Goal: Ask a question

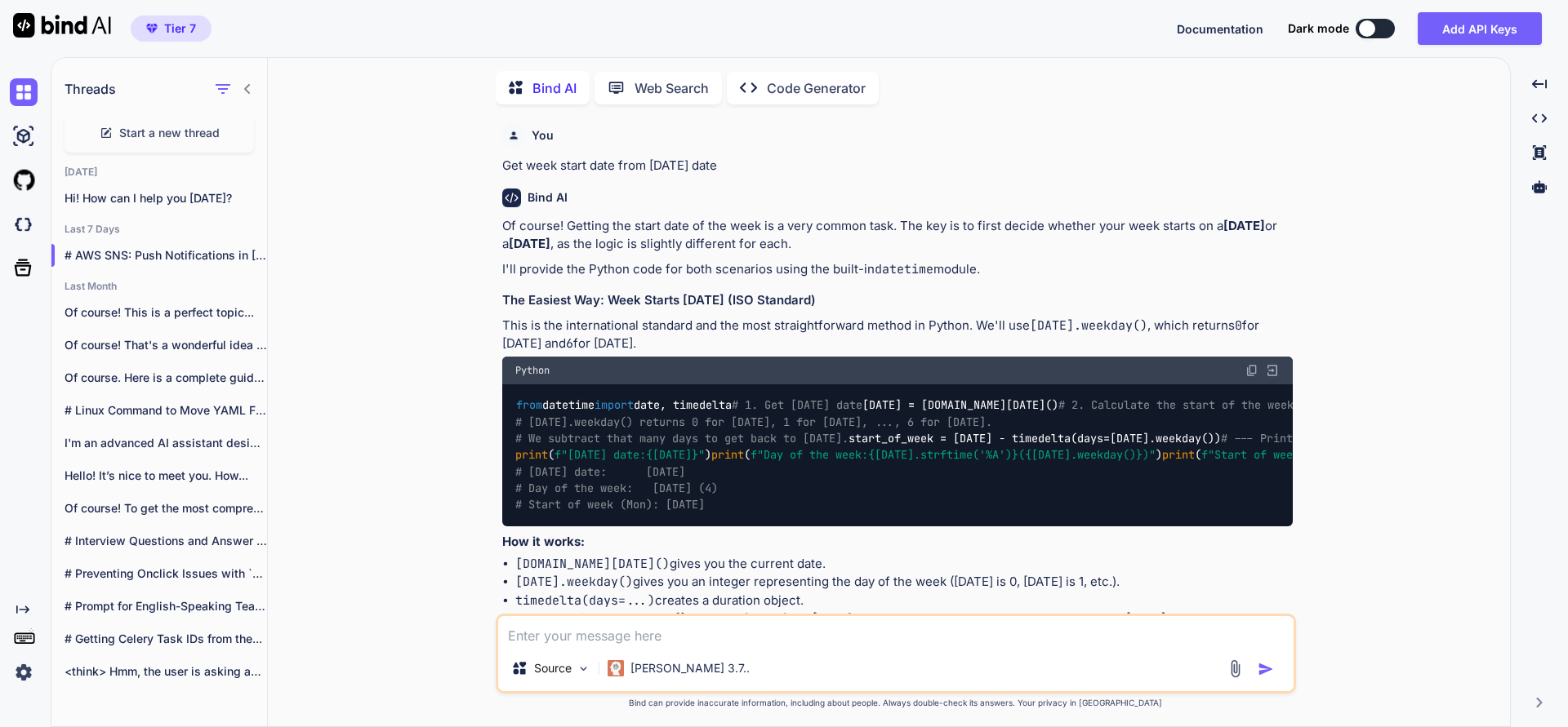
scroll to position [16920, 0]
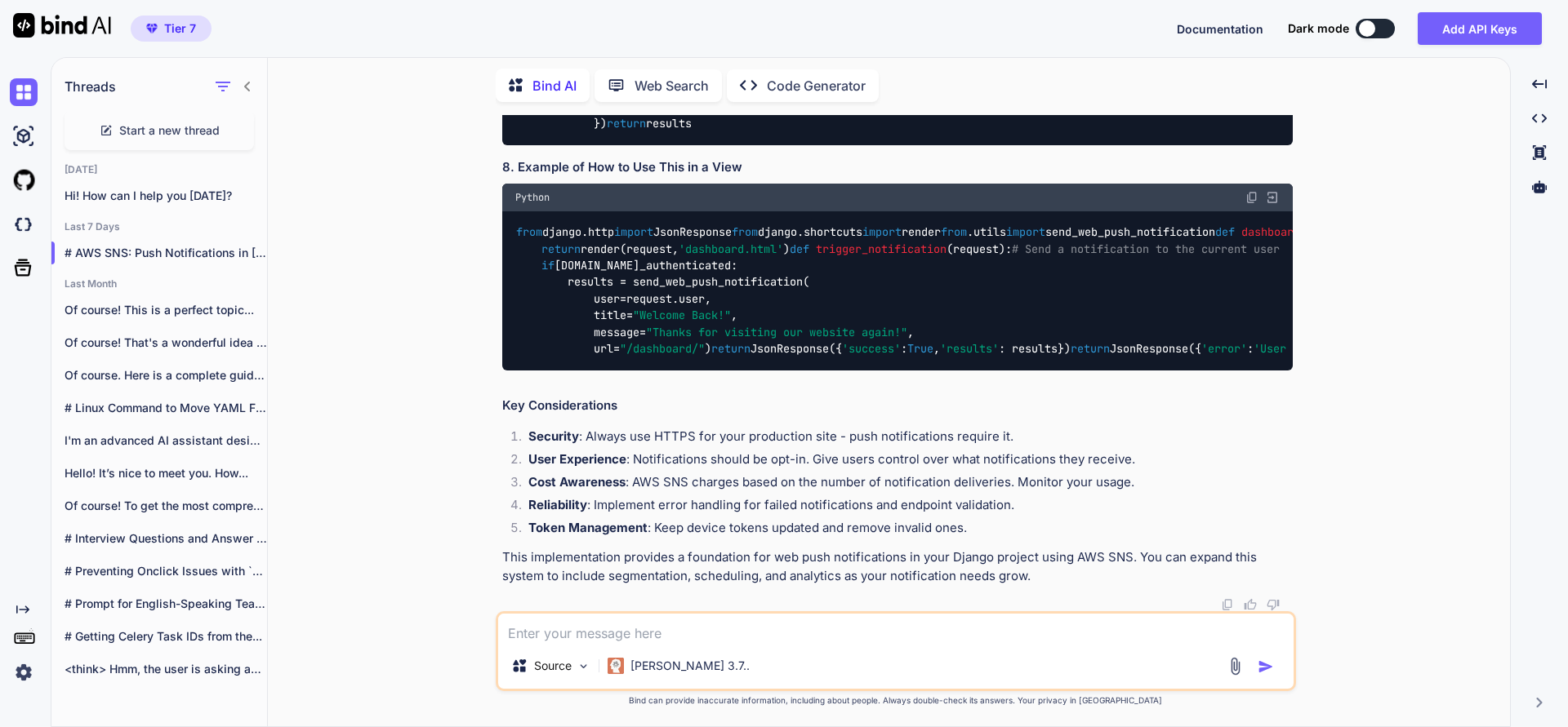
click at [560, 640] on textarea at bounding box center [896, 628] width 795 height 30
click at [168, 187] on p "Hi! How can I help you [DATE]?" at bounding box center [165, 195] width 202 height 17
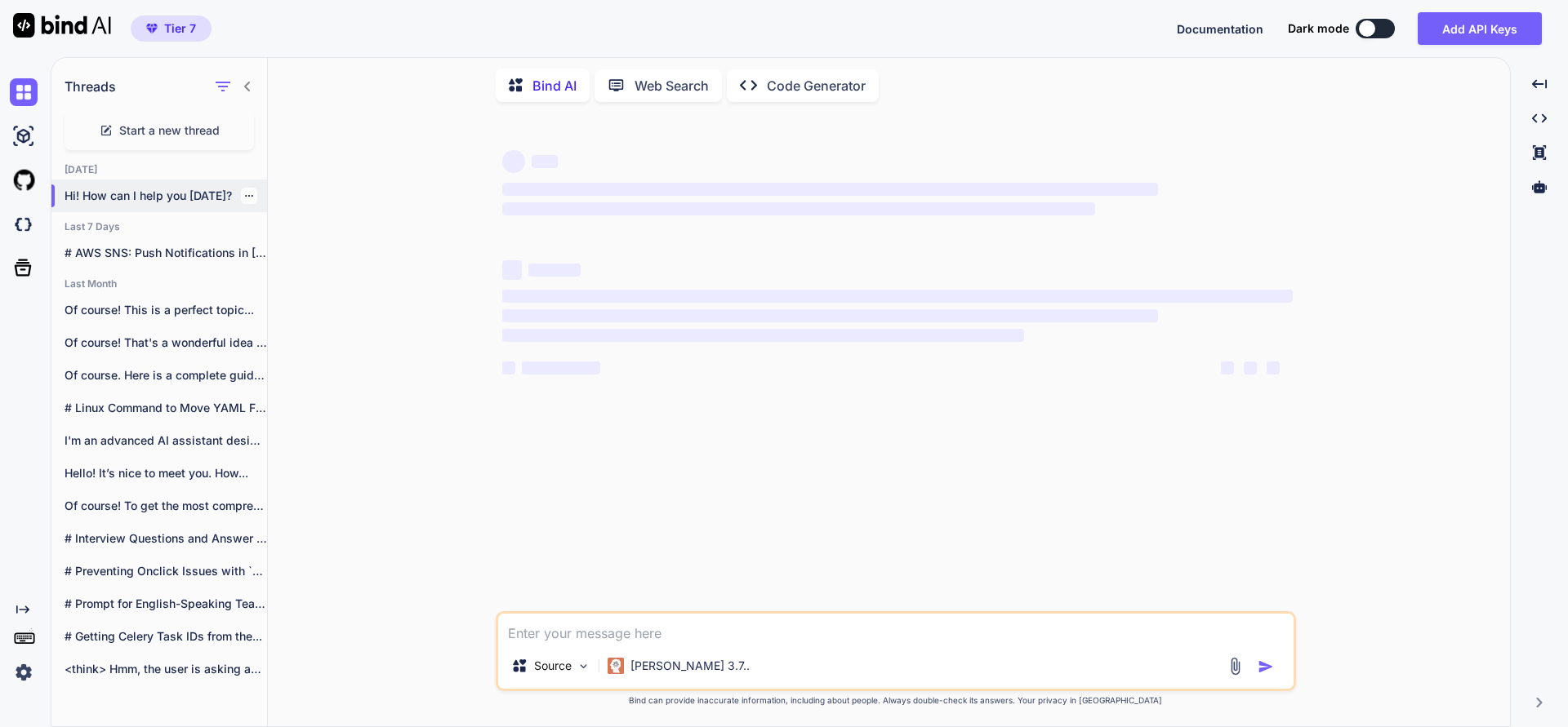
scroll to position [0, 0]
click at [572, 641] on textarea at bounding box center [896, 628] width 795 height 30
paste textarea "class SettlementStatus(DjangoChoices): cancelled = ChoiceItem(-1, "Cancelled") …"
type textarea "class SettlementStatus(DjangoChoices): cancelled = ChoiceItem(-1, "Cancelled") …"
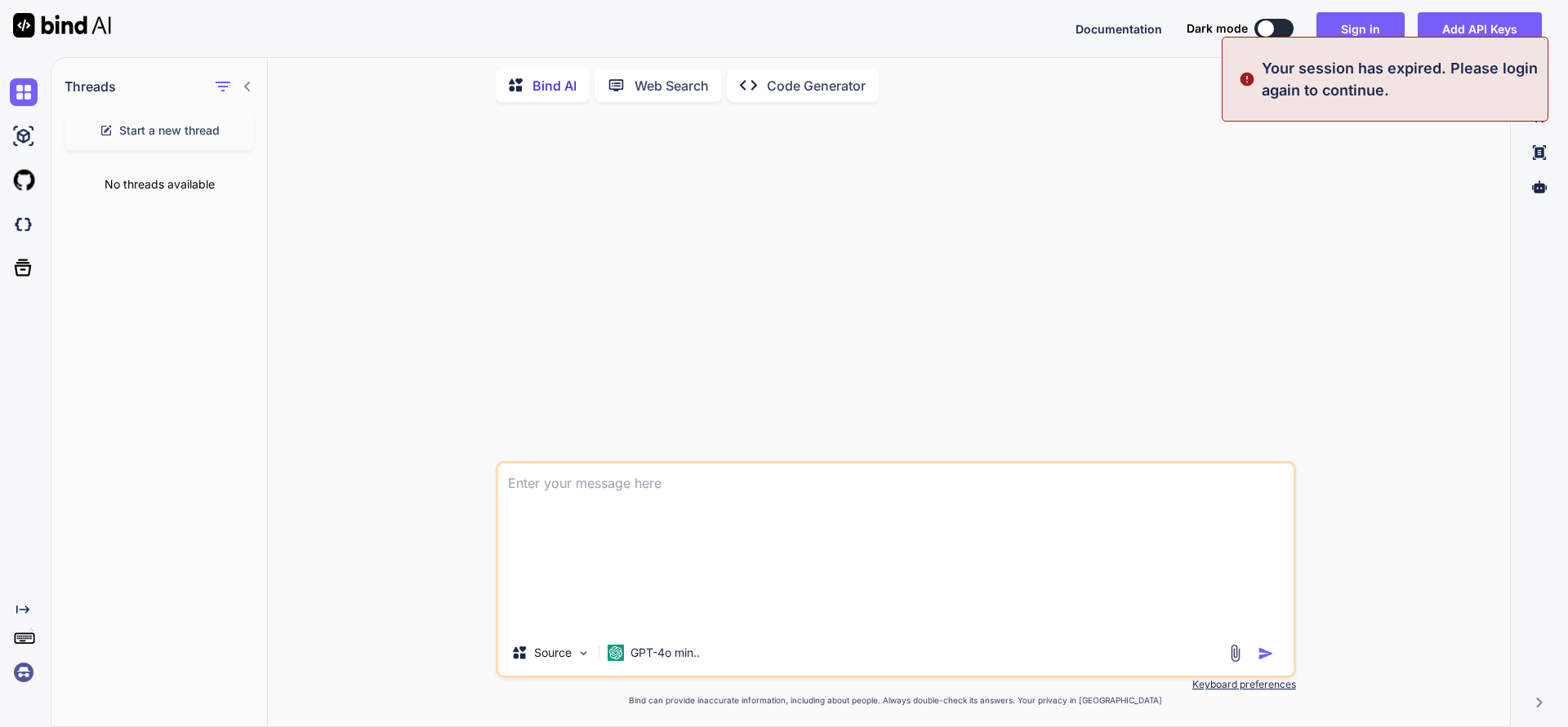
type textarea "class SettlementStatus(DjangoChoices): cancelled = ChoiceItem(-1, "Cancelled") …"
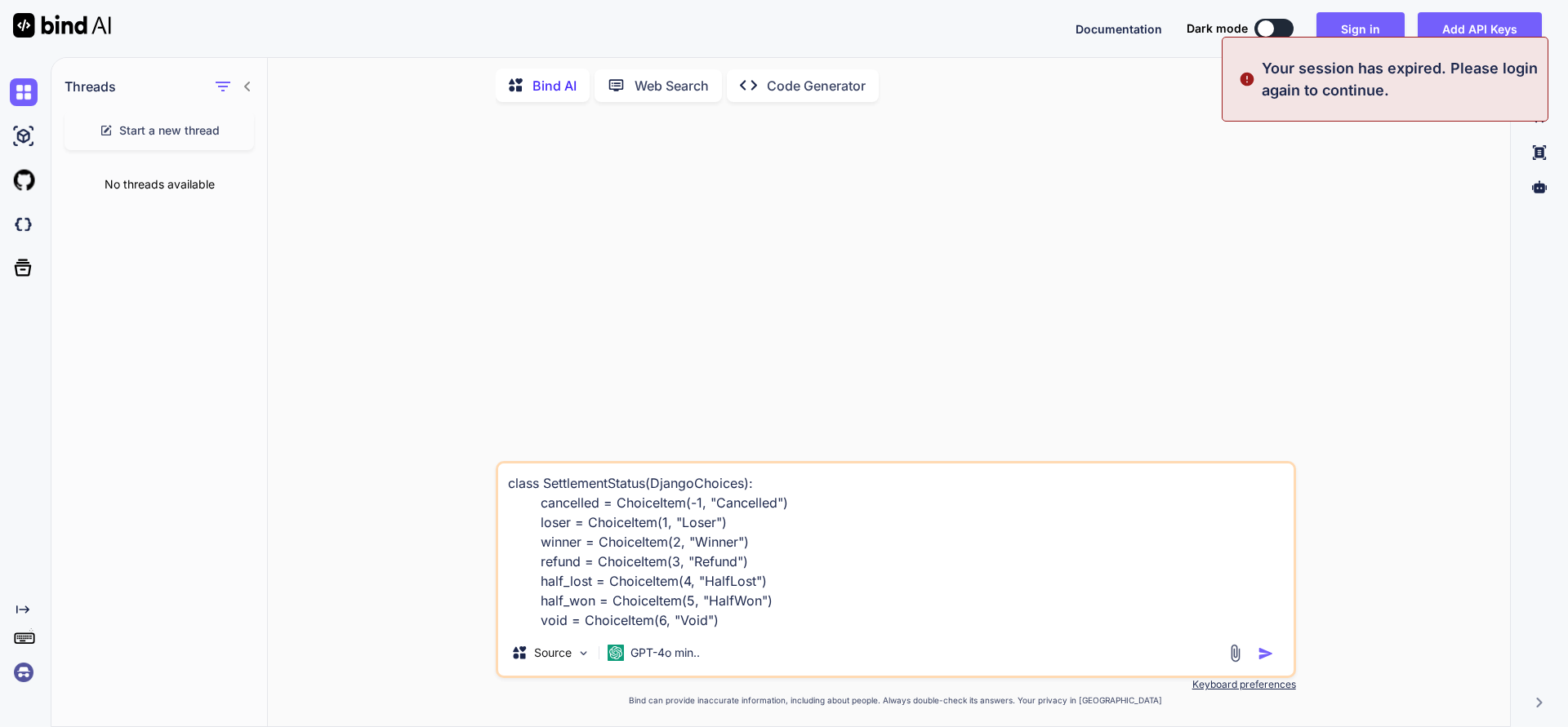
click at [754, 632] on div "class SettlementStatus(DjangoChoices): cancelled = ChoiceItem(-1, "Cancelled") …" at bounding box center [895, 570] width 800 height 217
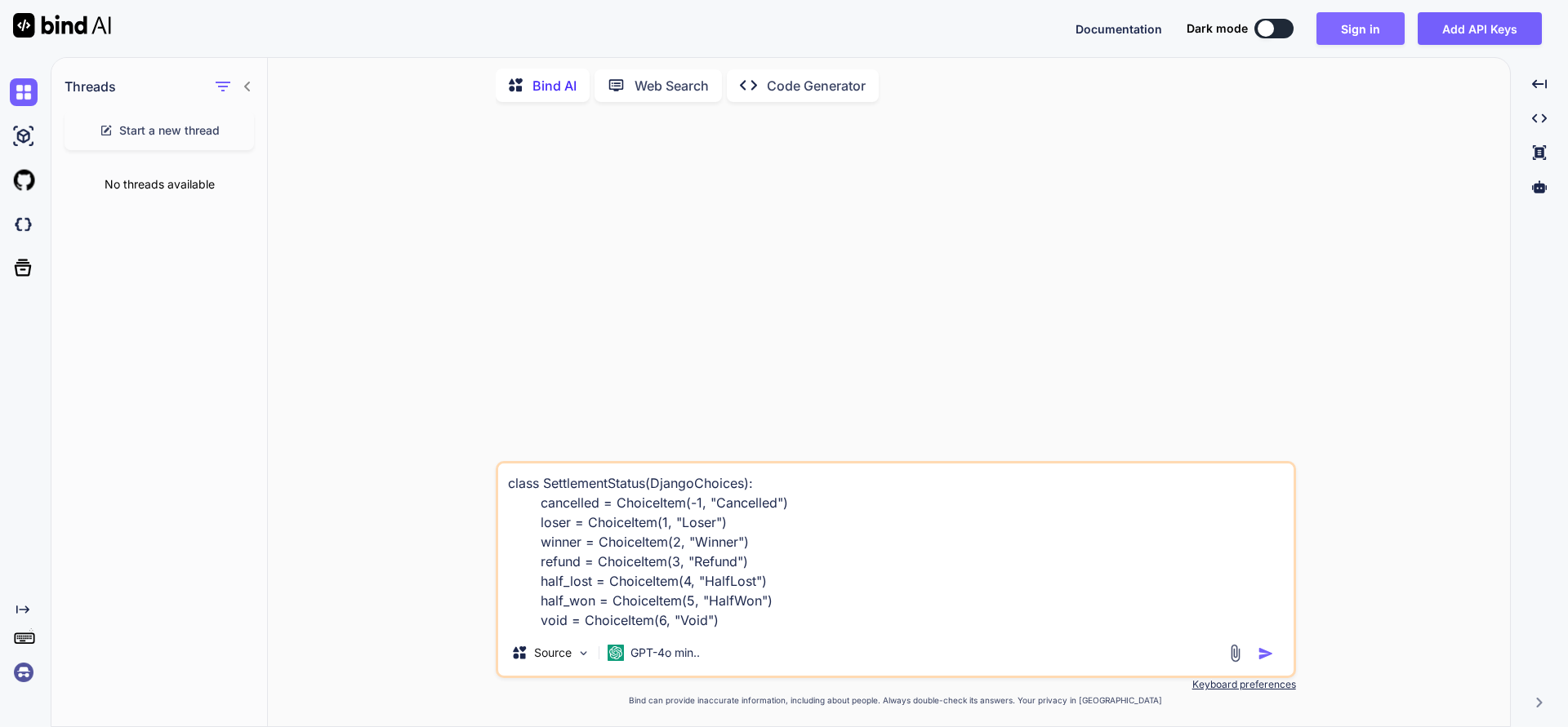
click at [1368, 39] on button "Sign in" at bounding box center [1360, 28] width 88 height 33
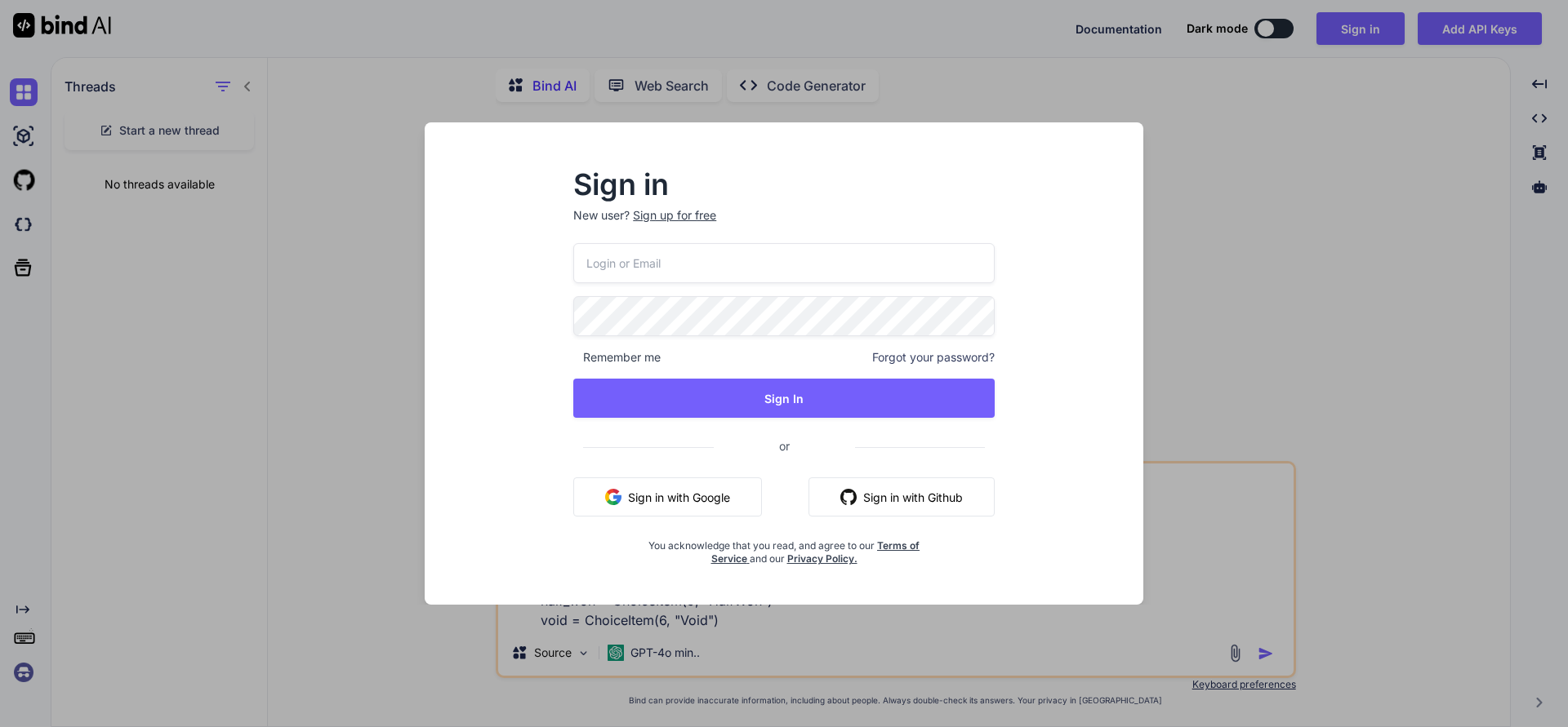
type input "[EMAIL_ADDRESS][DOMAIN_NAME]"
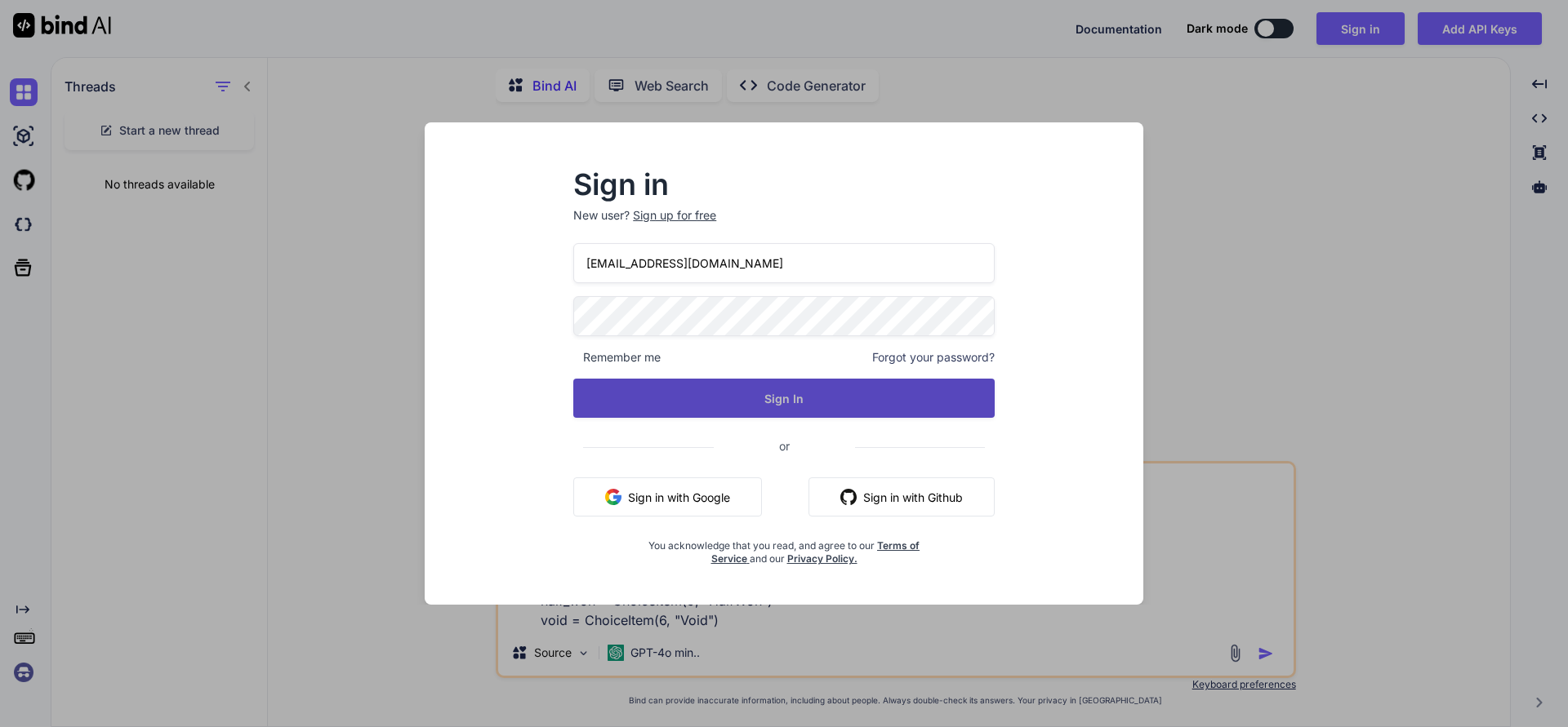
click at [809, 396] on button "Sign In" at bounding box center [784, 399] width 421 height 39
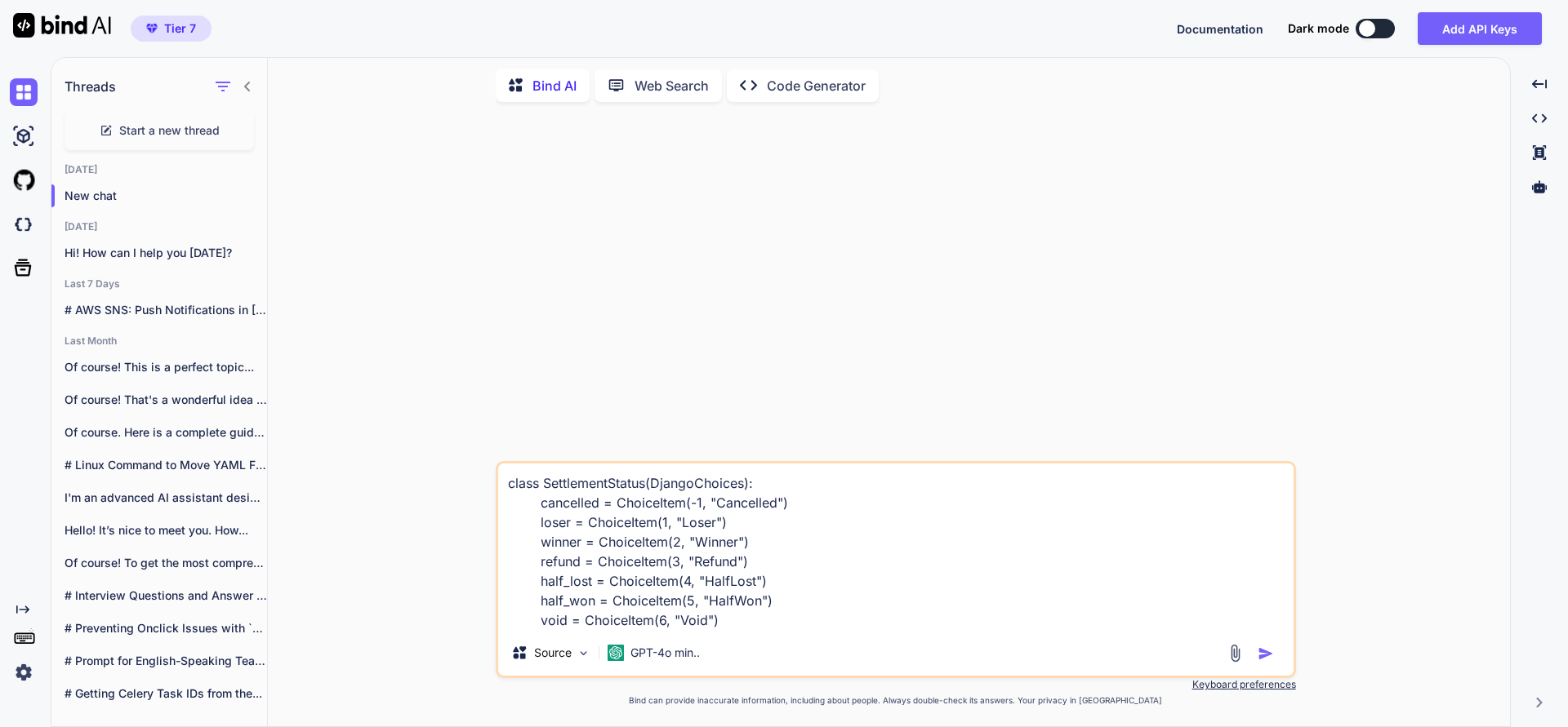
click at [765, 628] on textarea "class SettlementStatus(DjangoChoices): cancelled = ChoiceItem(-1, "Cancelled") …" at bounding box center [896, 546] width 795 height 167
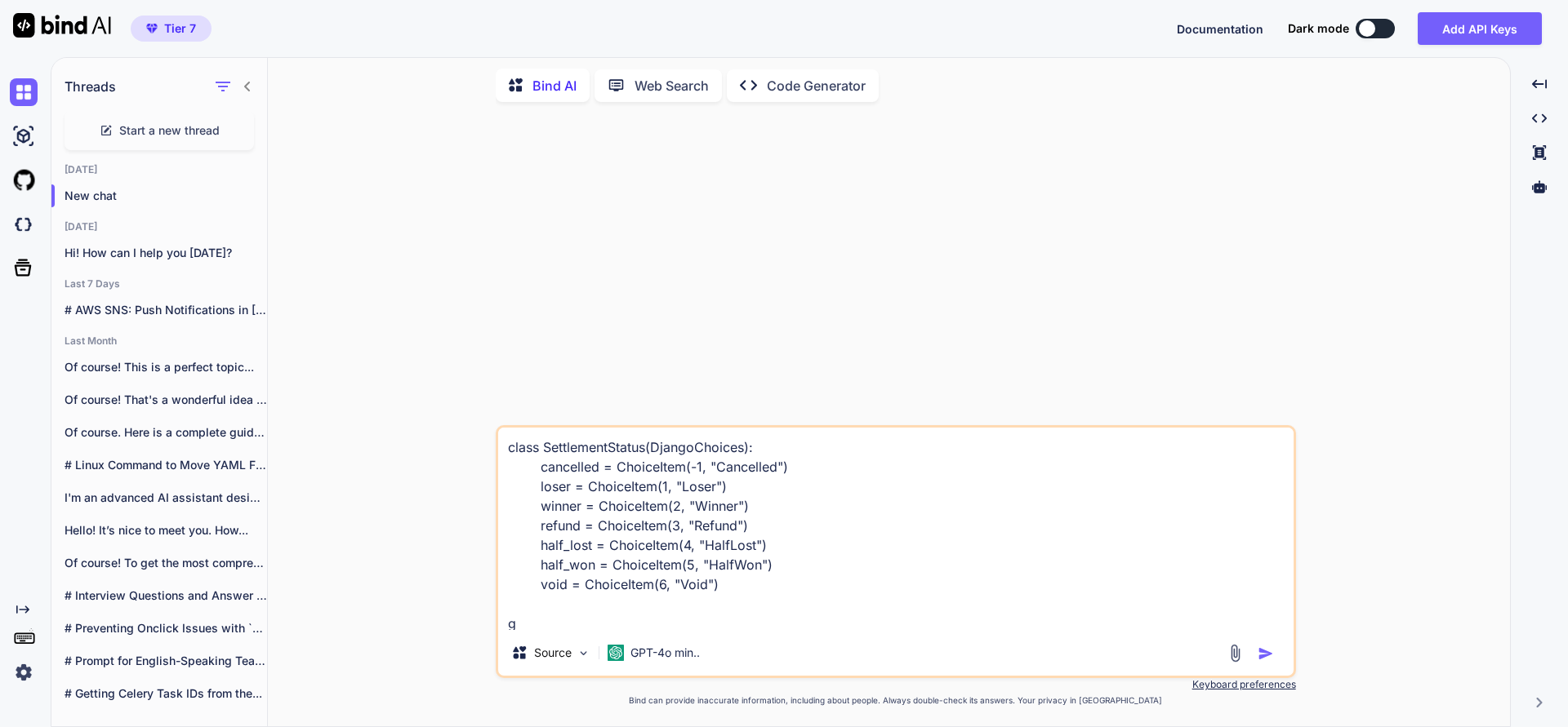
scroll to position [2, 0]
type textarea "class SettlementStatus(DjangoChoices): cancelled = ChoiceItem(-1, "Cancelled") …"
click at [1262, 655] on img "button" at bounding box center [1265, 654] width 17 height 17
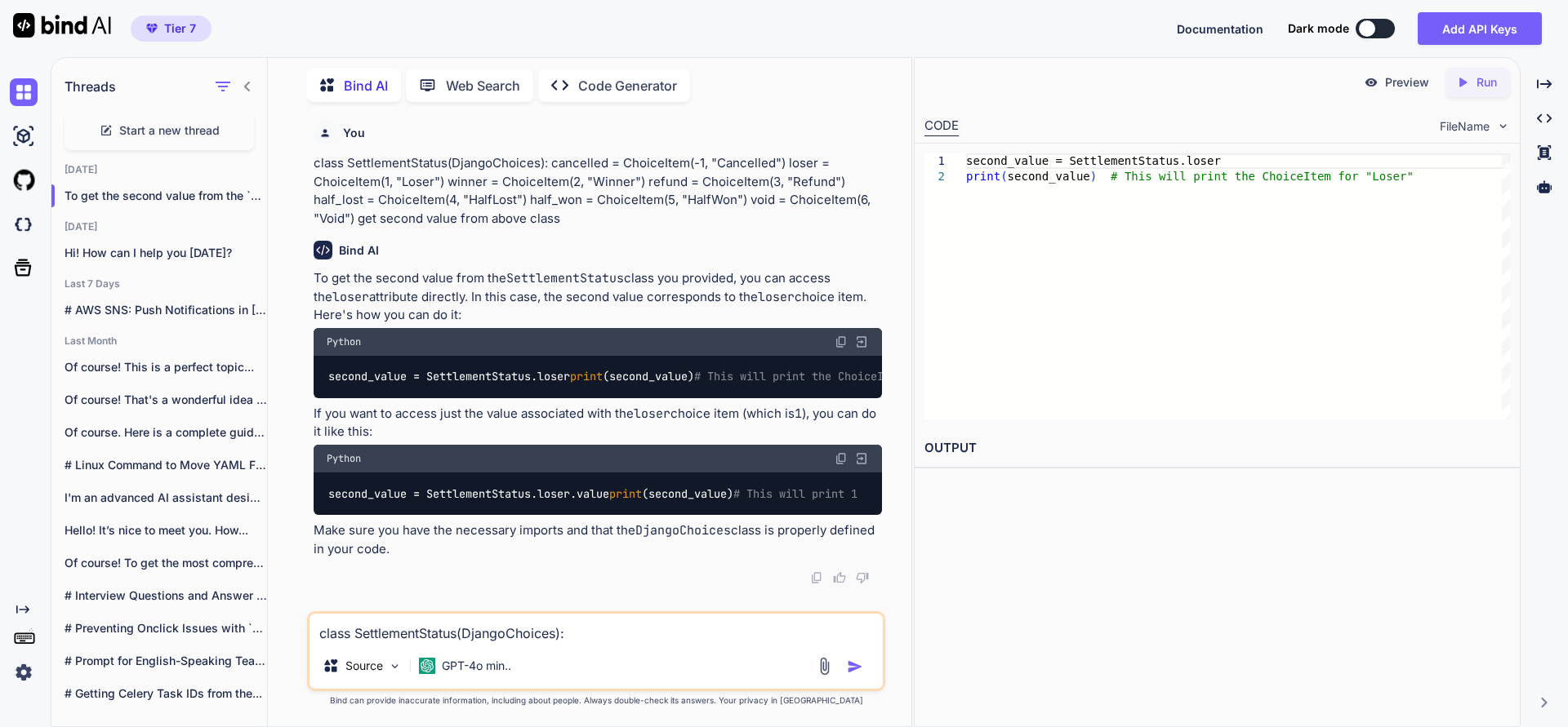
scroll to position [7, 0]
click at [498, 644] on div "class SettlementStatus(DjangoChoices): cancelled = ChoiceItem(-1, "Cancelled") …" at bounding box center [596, 651] width 578 height 80
click at [476, 617] on textarea "class SettlementStatus(DjangoChoices): cancelled = ChoiceItem(-1, "Cancelled") …" at bounding box center [596, 628] width 573 height 30
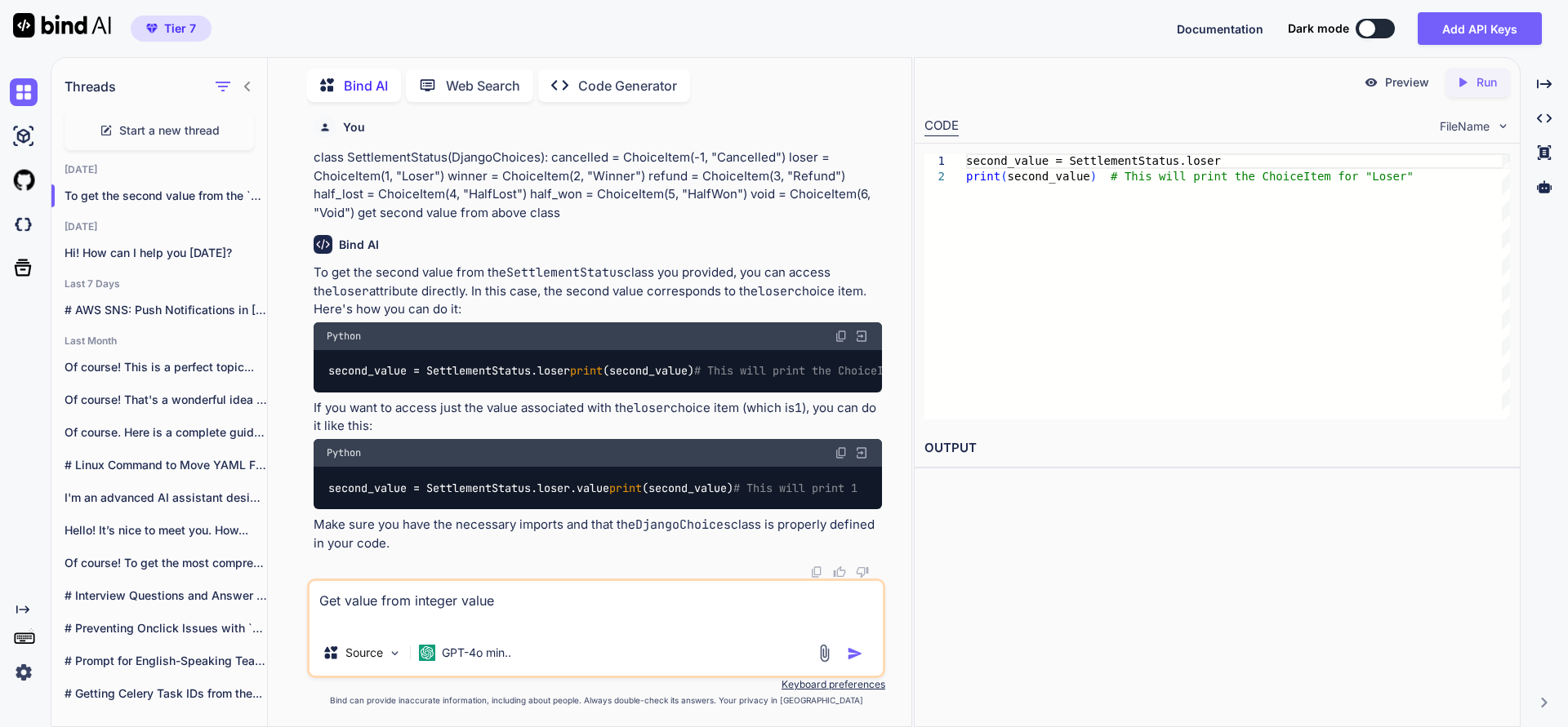
type textarea "Get value from integer value"
click at [859, 657] on img "button" at bounding box center [855, 654] width 17 height 17
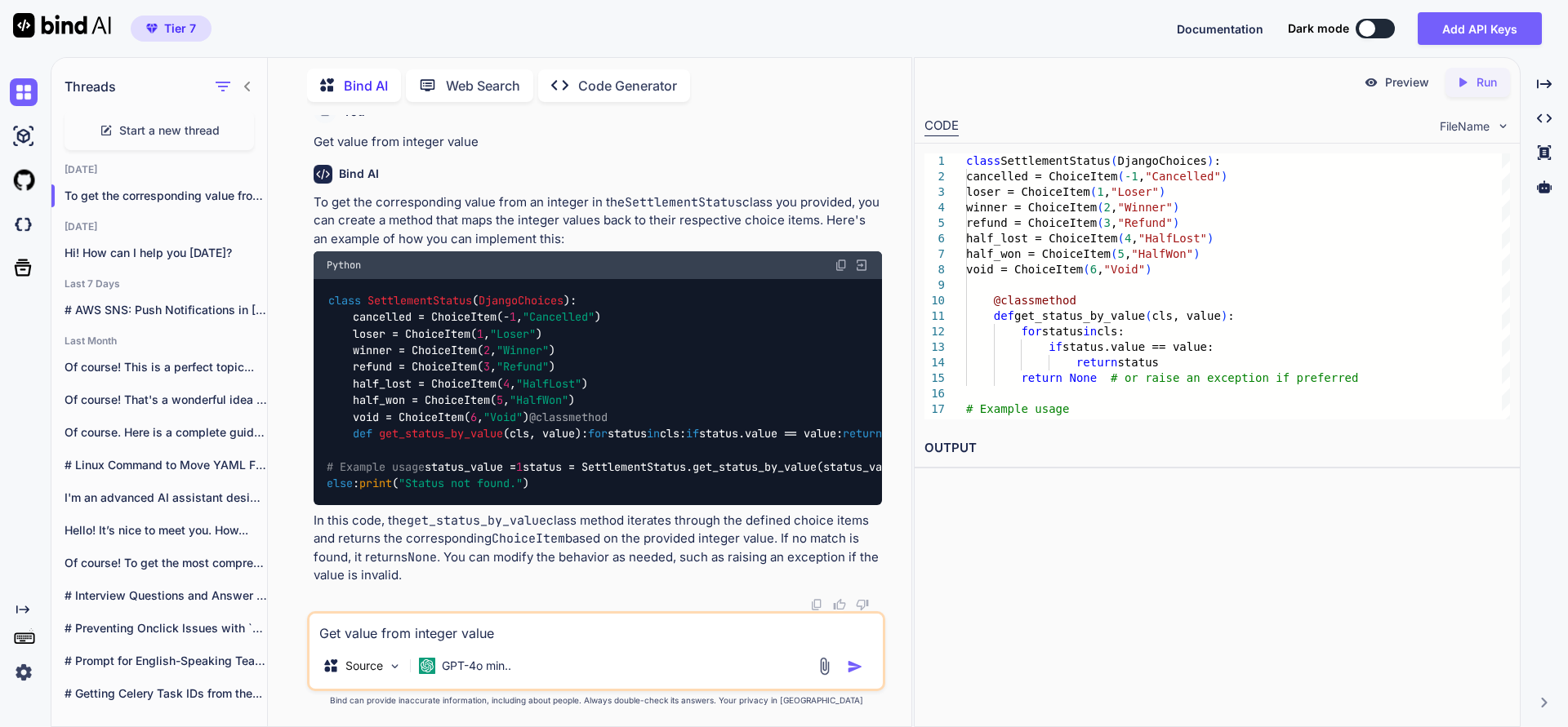
scroll to position [608, 0]
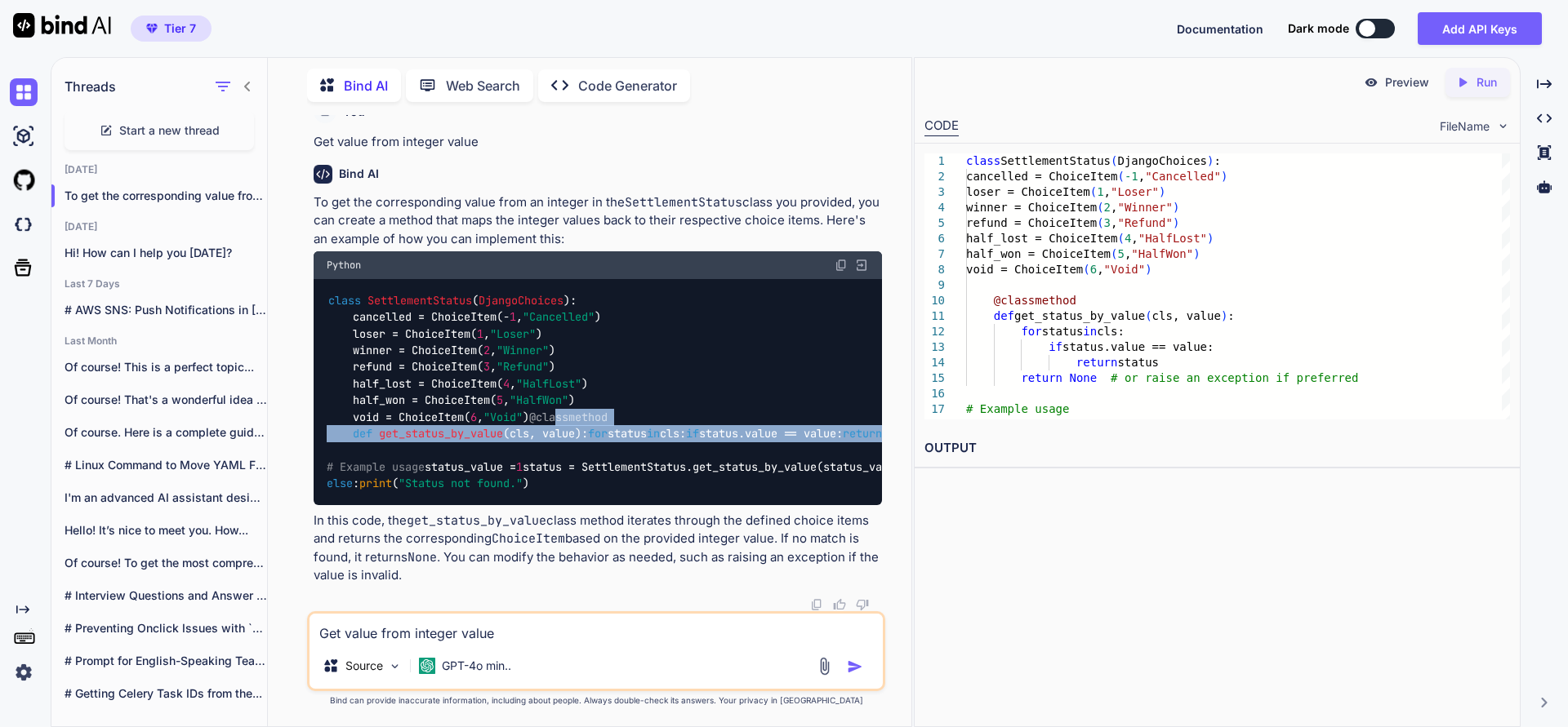
drag, startPoint x: 352, startPoint y: 370, endPoint x: 451, endPoint y: 444, distance: 123.6
click at [451, 444] on code "class SettlementStatus ( DjangoChoices ): cancelled = ChoiceItem(- 1 , "Cancell…" at bounding box center [1015, 392] width 1379 height 200
copy code "@classmethod def get_status_by_value ( cls, value ): for status in cls: if stat…"
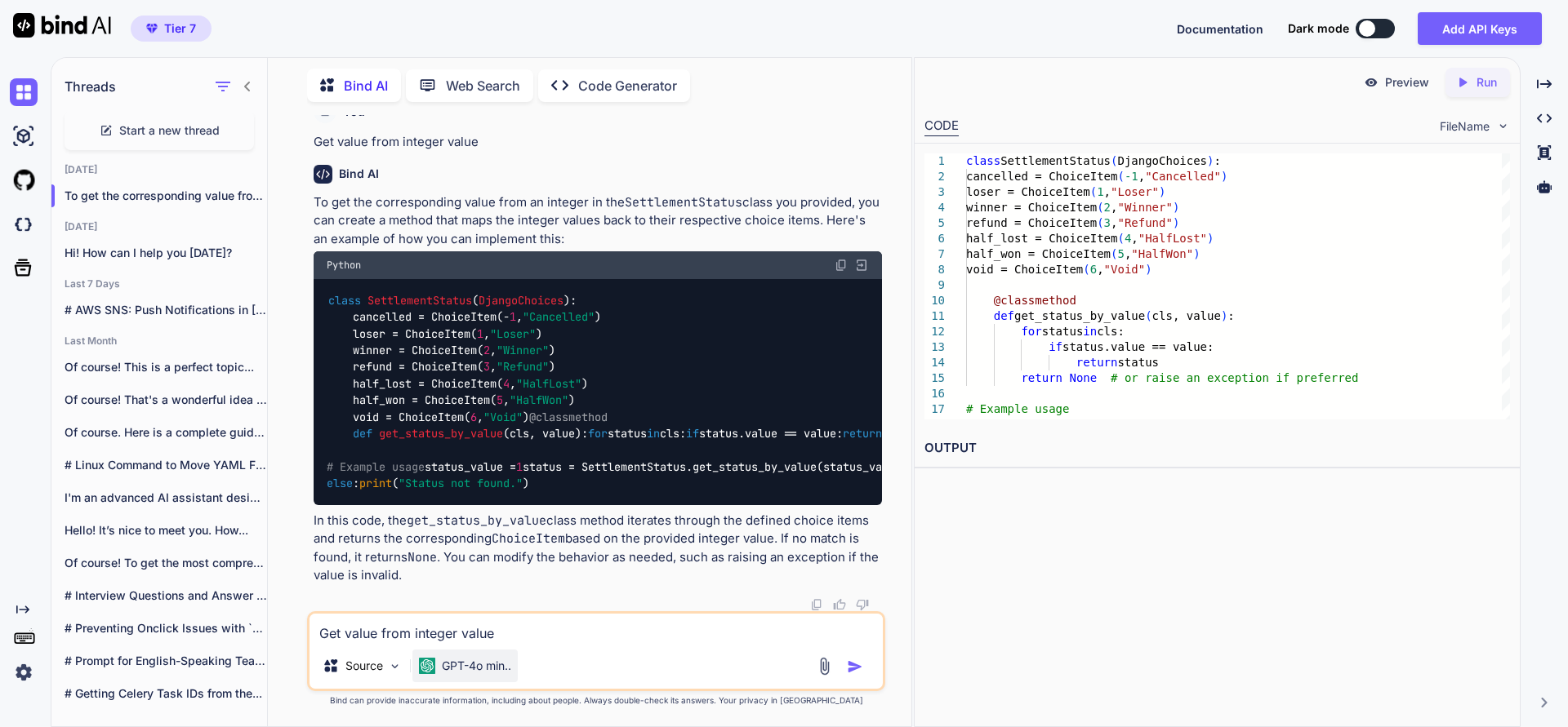
click at [451, 669] on p "GPT-4o min.." at bounding box center [477, 666] width 69 height 17
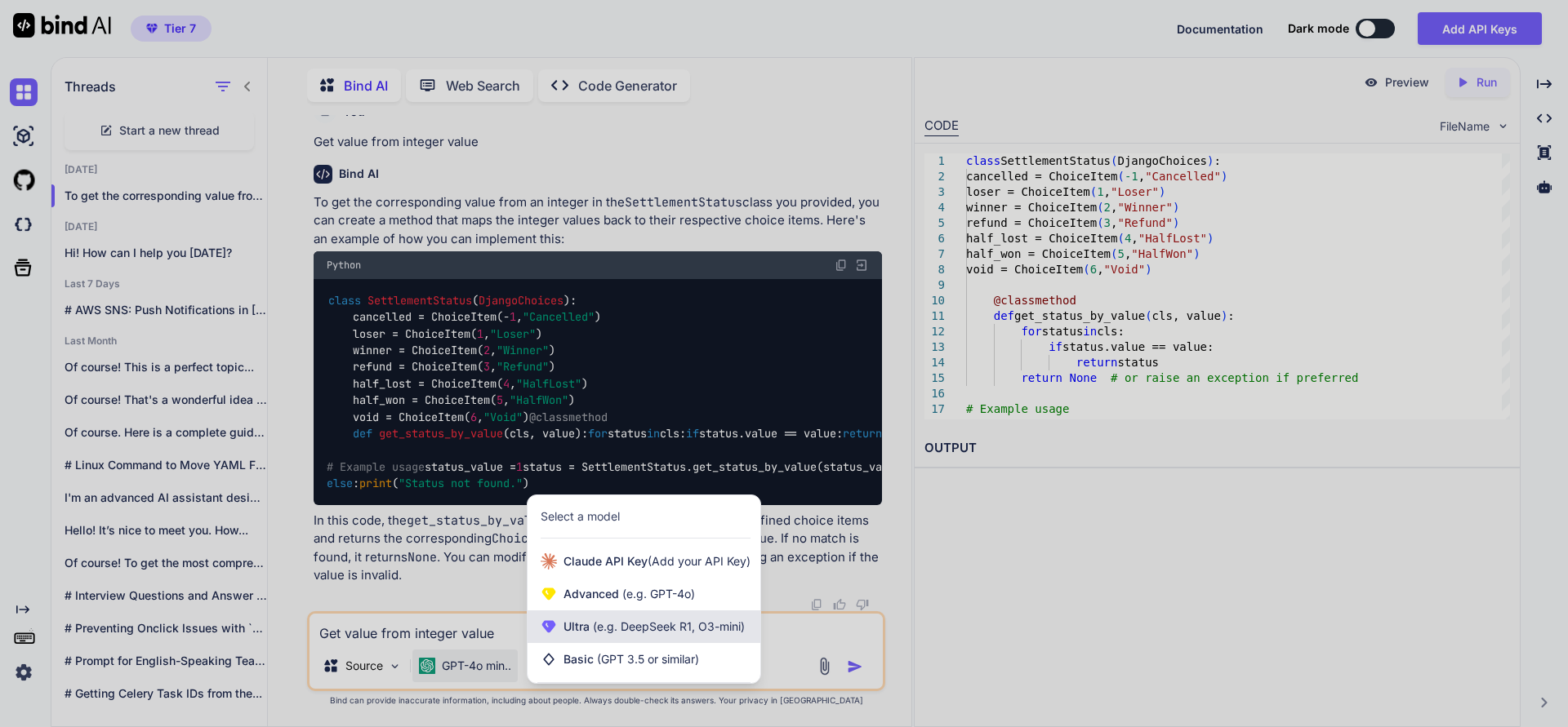
click at [592, 634] on span "Ultra (e.g. DeepSeek R1, O3-mini)" at bounding box center [654, 626] width 182 height 17
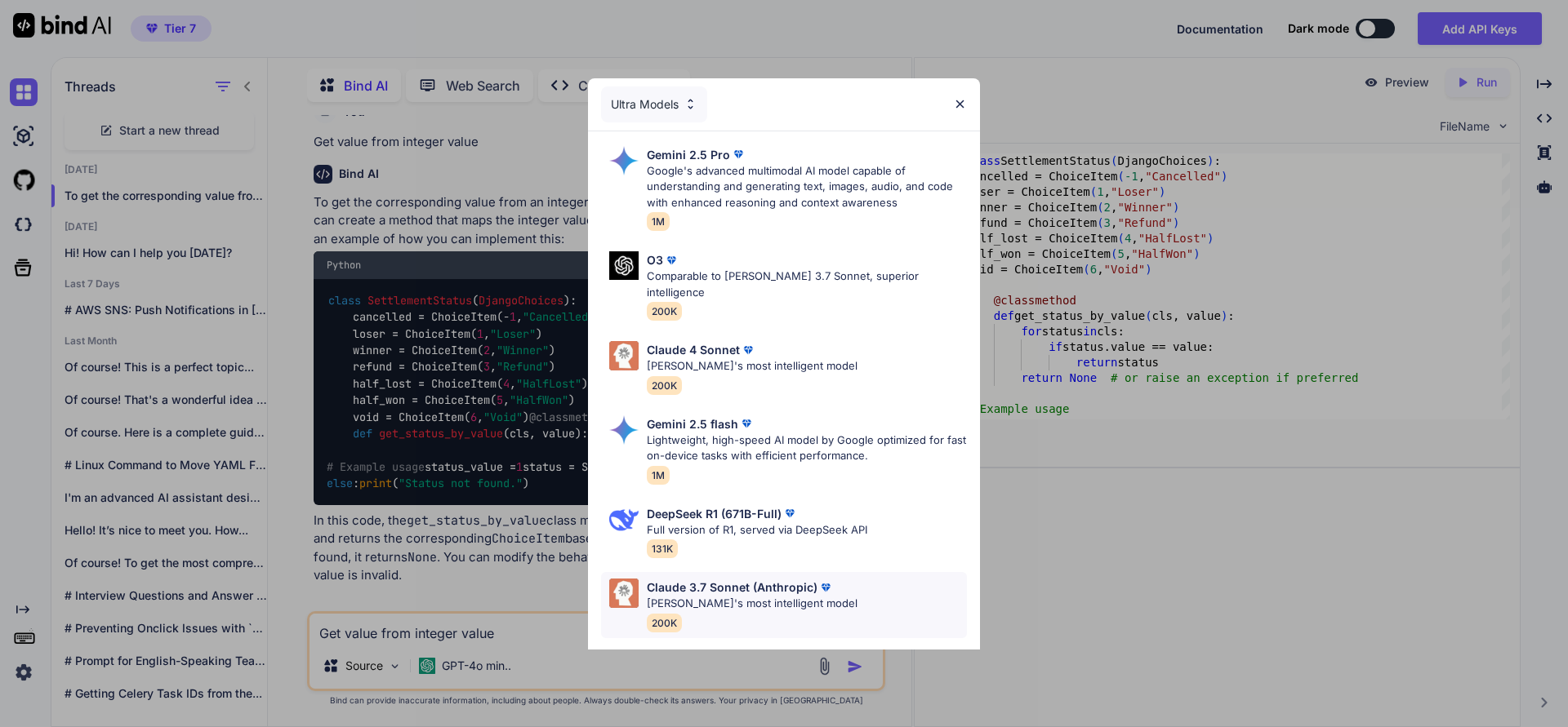
click at [731, 579] on p "Claude 3.7 Sonnet (Anthropic)" at bounding box center [731, 587] width 171 height 17
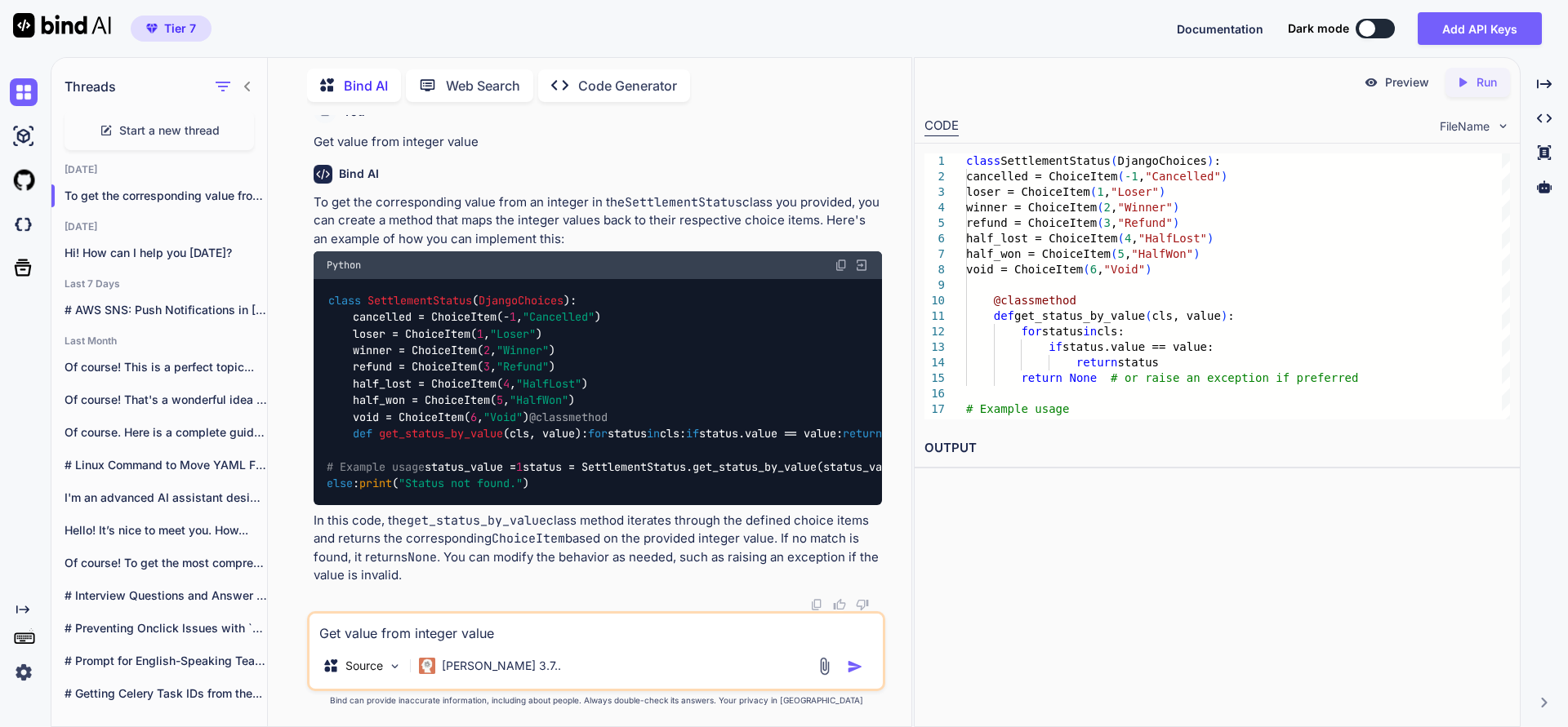
click at [473, 634] on textarea "Get value from integer value" at bounding box center [596, 628] width 573 height 30
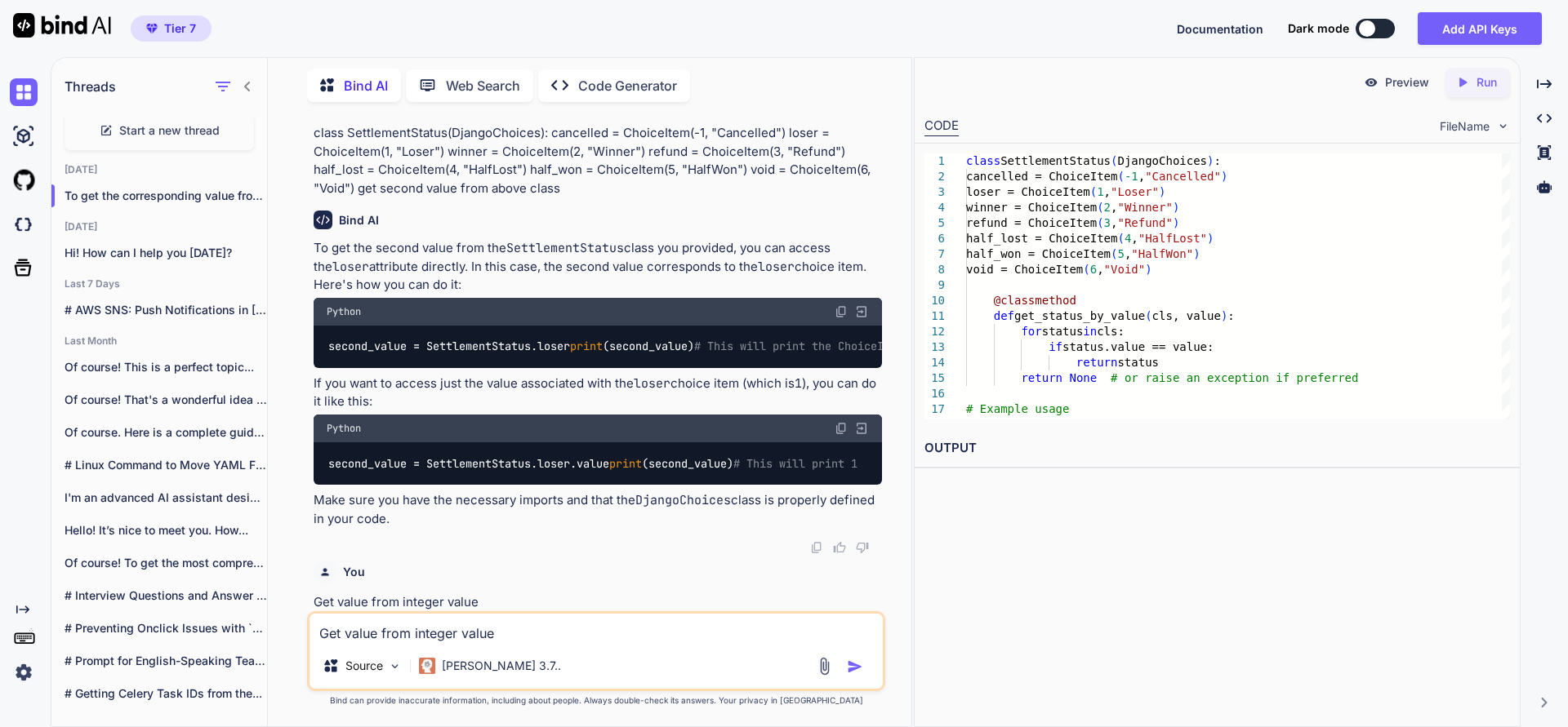
scroll to position [0, 0]
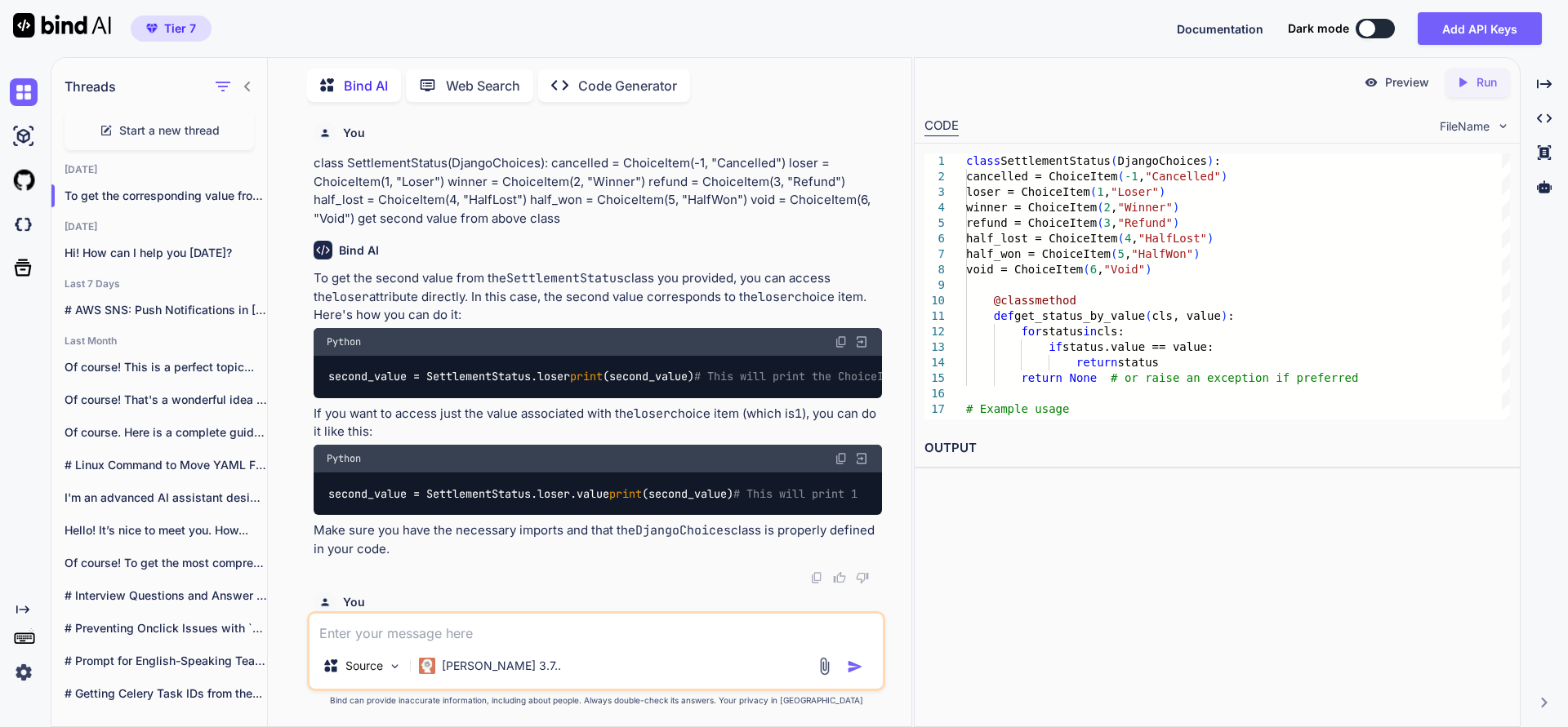
click at [471, 628] on textarea at bounding box center [596, 628] width 573 height 30
paste textarea "class SettlementStatus(DjangoChoices): cancelled = ChoiceItem(-1, "Cancelled") …"
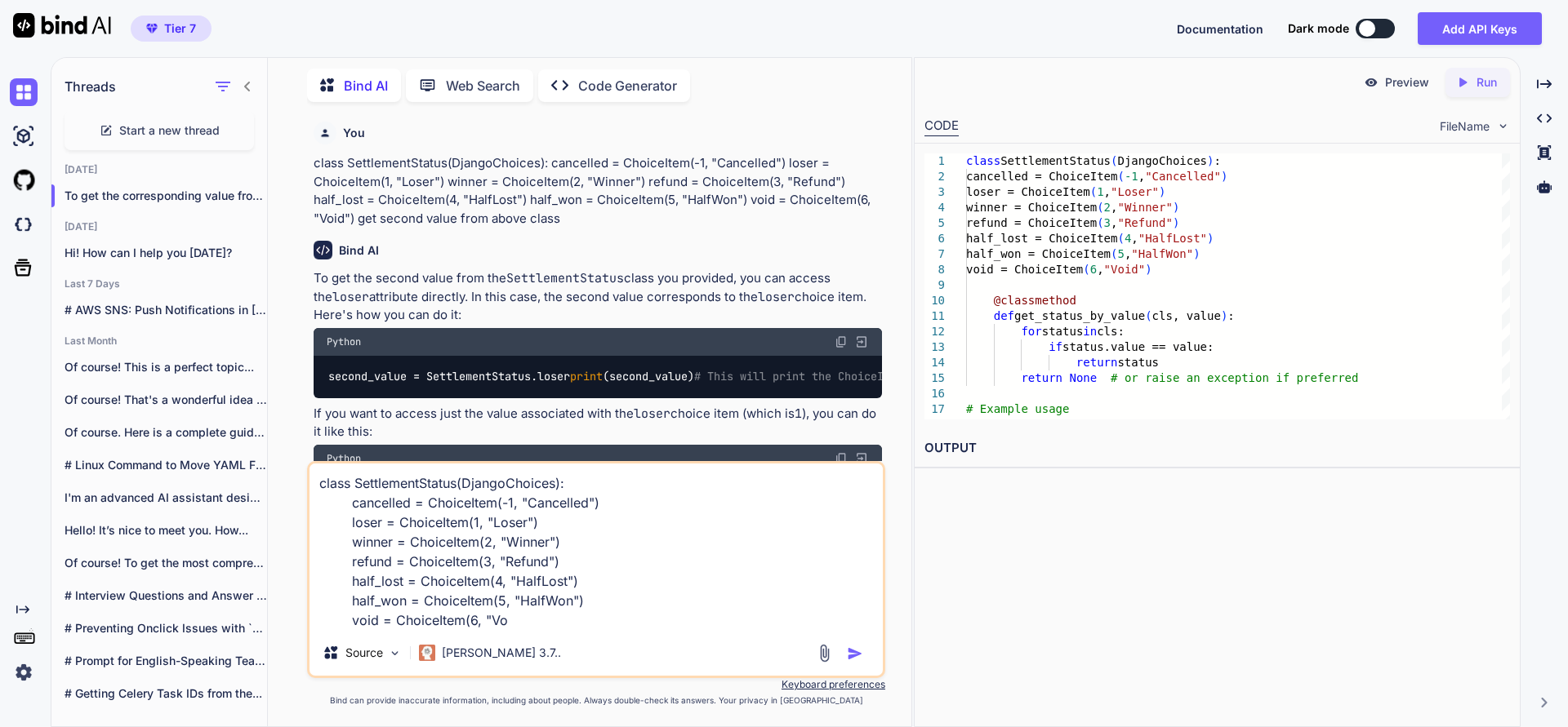
type textarea "class SettlementStatus(DjangoChoices): cancelled = ChoiceItem(-1, "Cancelled") …"
